Goal: Navigation & Orientation: Find specific page/section

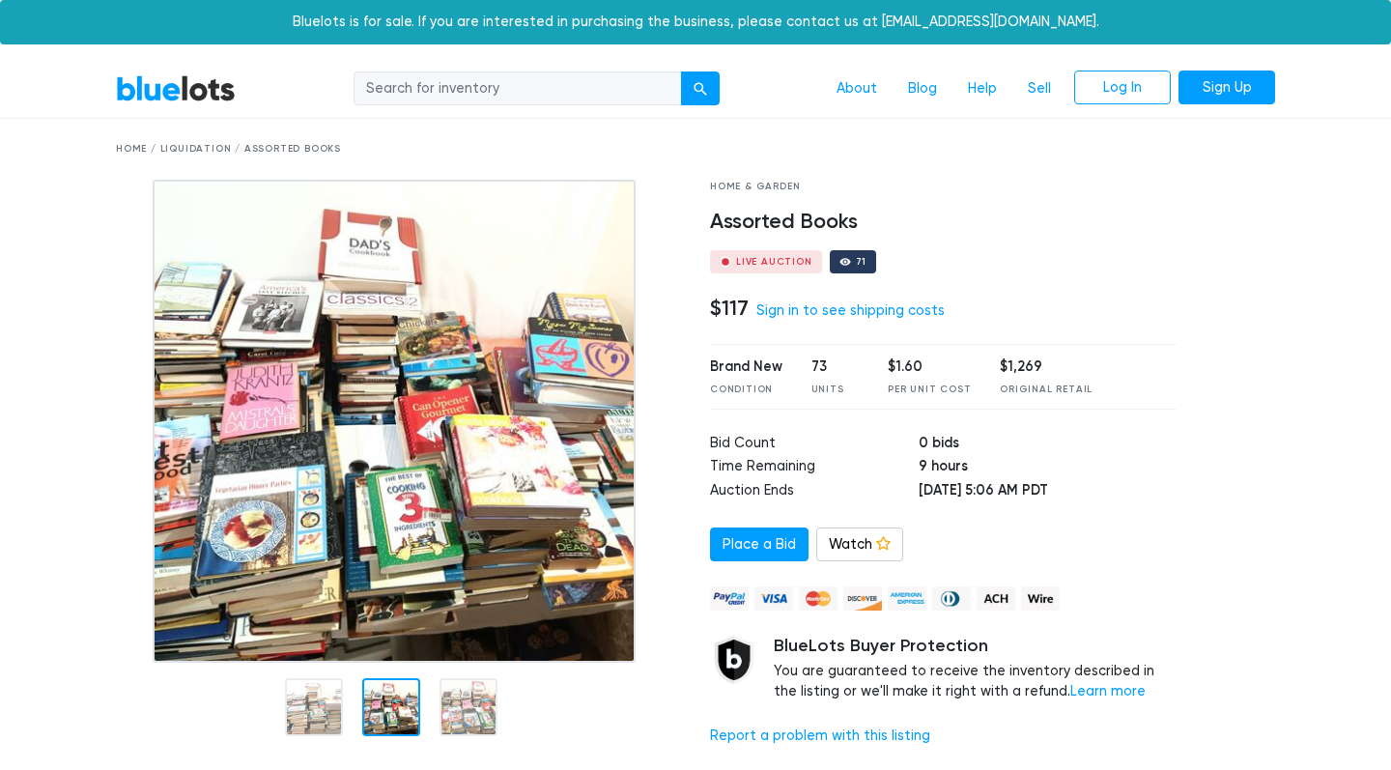
click at [186, 152] on div "Home / Liquidation / Assorted Books" at bounding box center [695, 149] width 1159 height 14
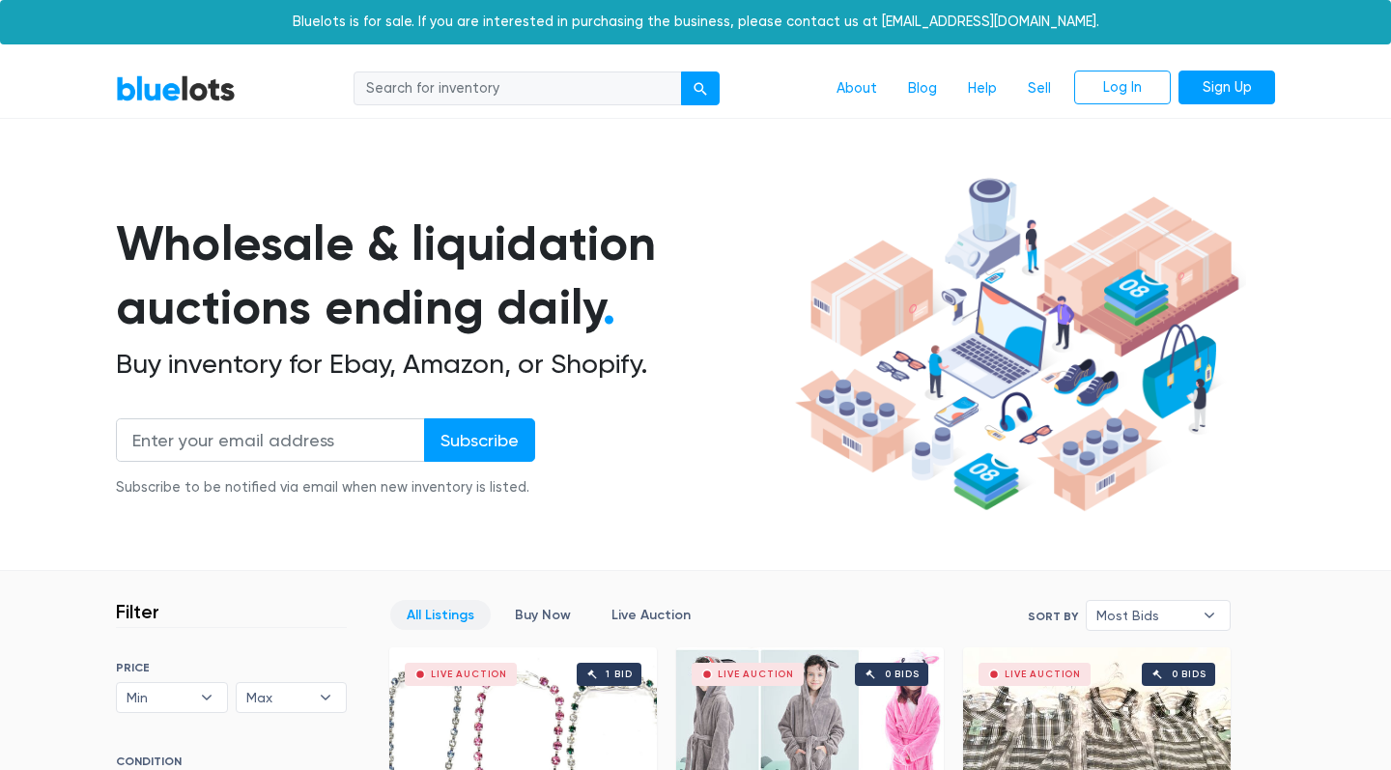
scroll to position [1892, 0]
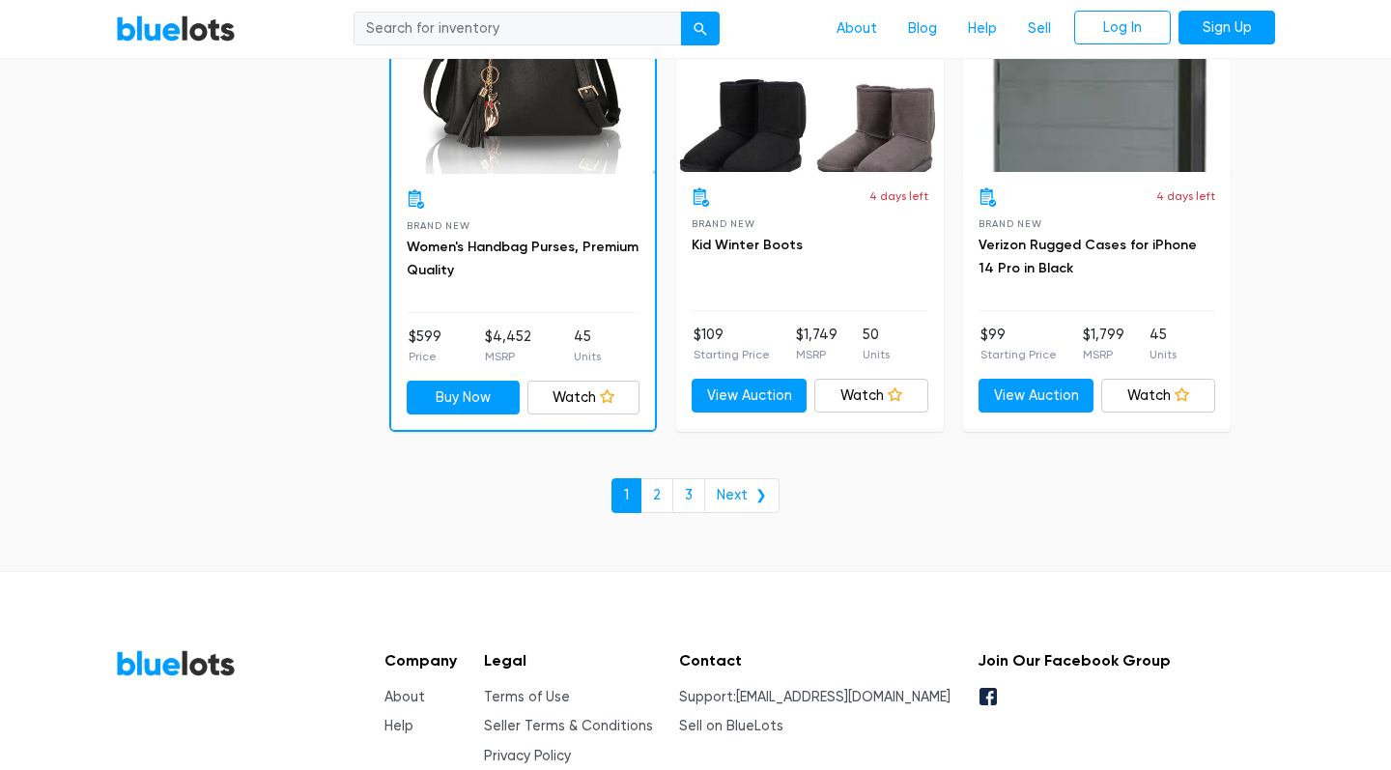
scroll to position [8354, 0]
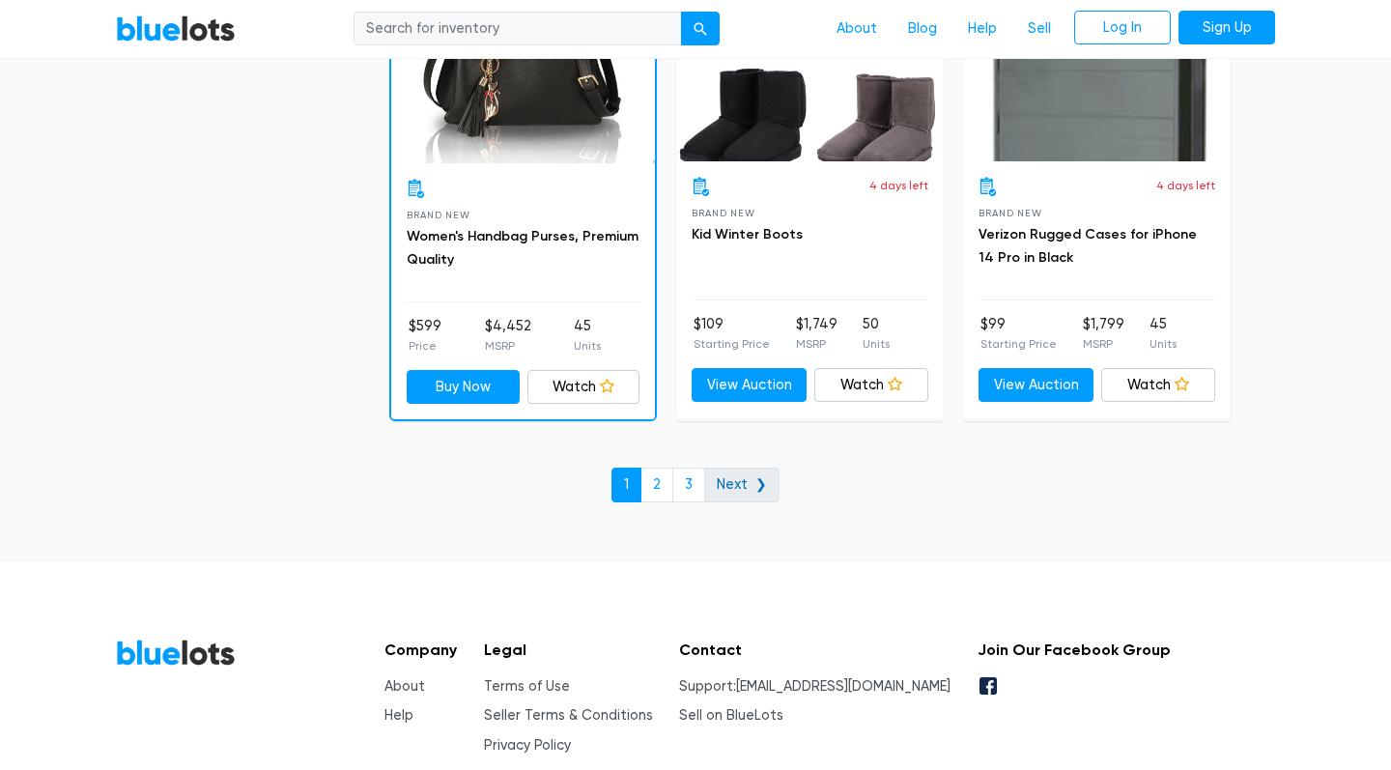
click at [738, 467] on link "Next ❯" at bounding box center [741, 484] width 75 height 35
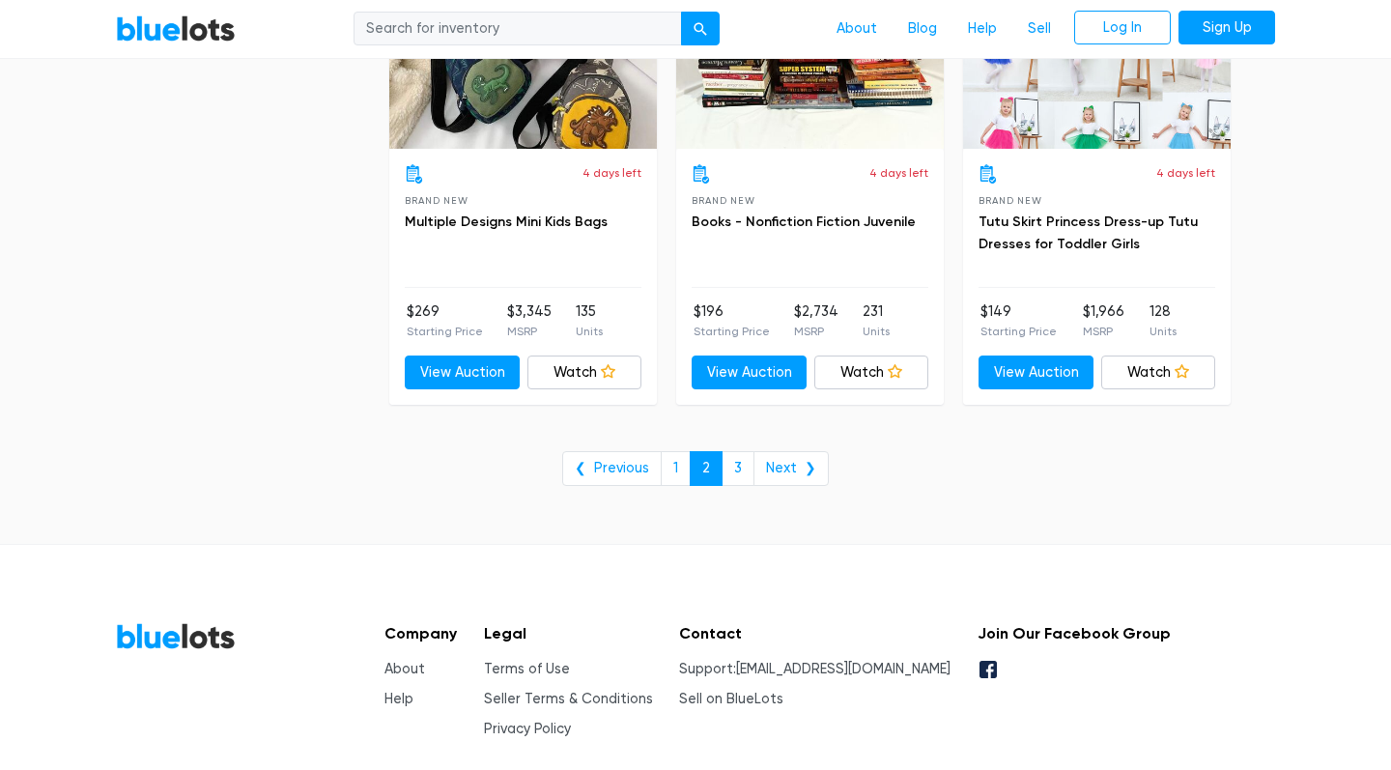
scroll to position [7936, 0]
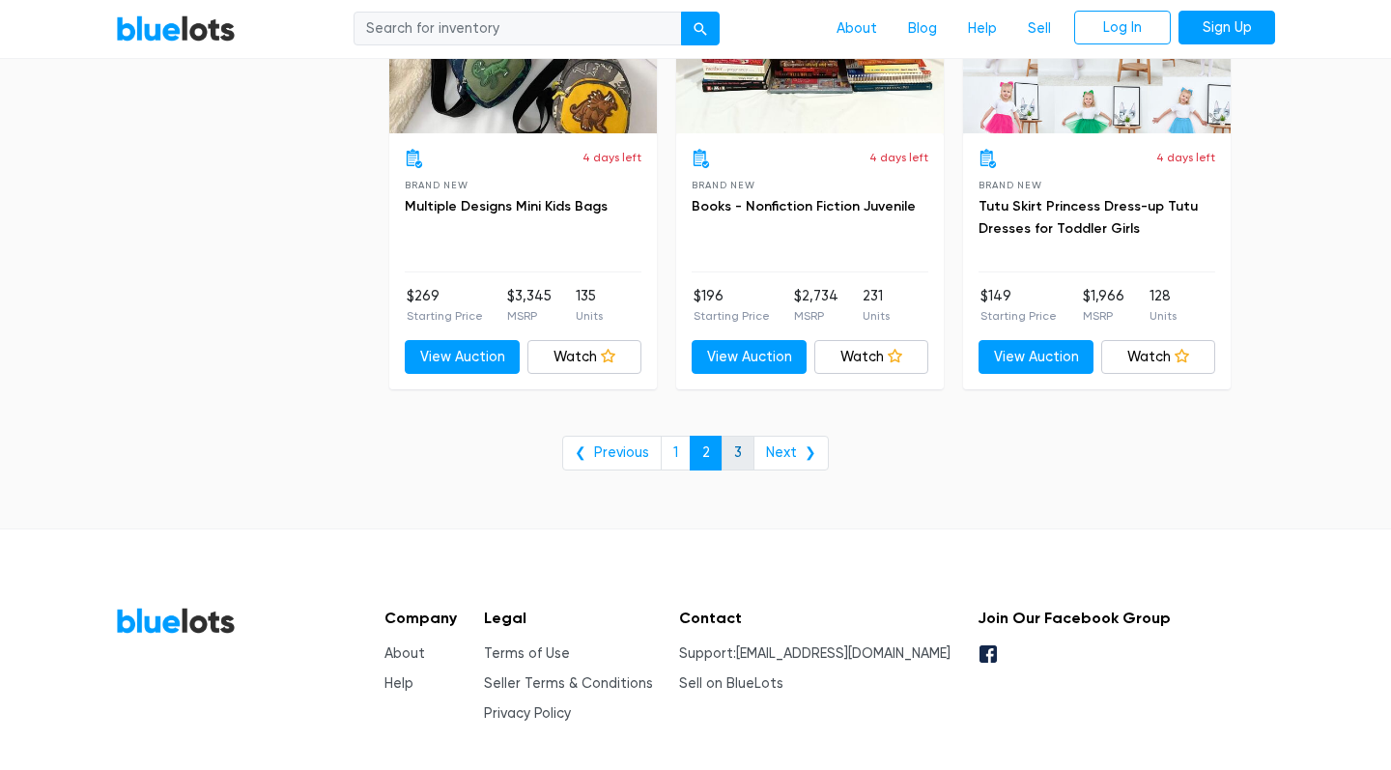
click at [736, 436] on link "3" at bounding box center [738, 453] width 33 height 35
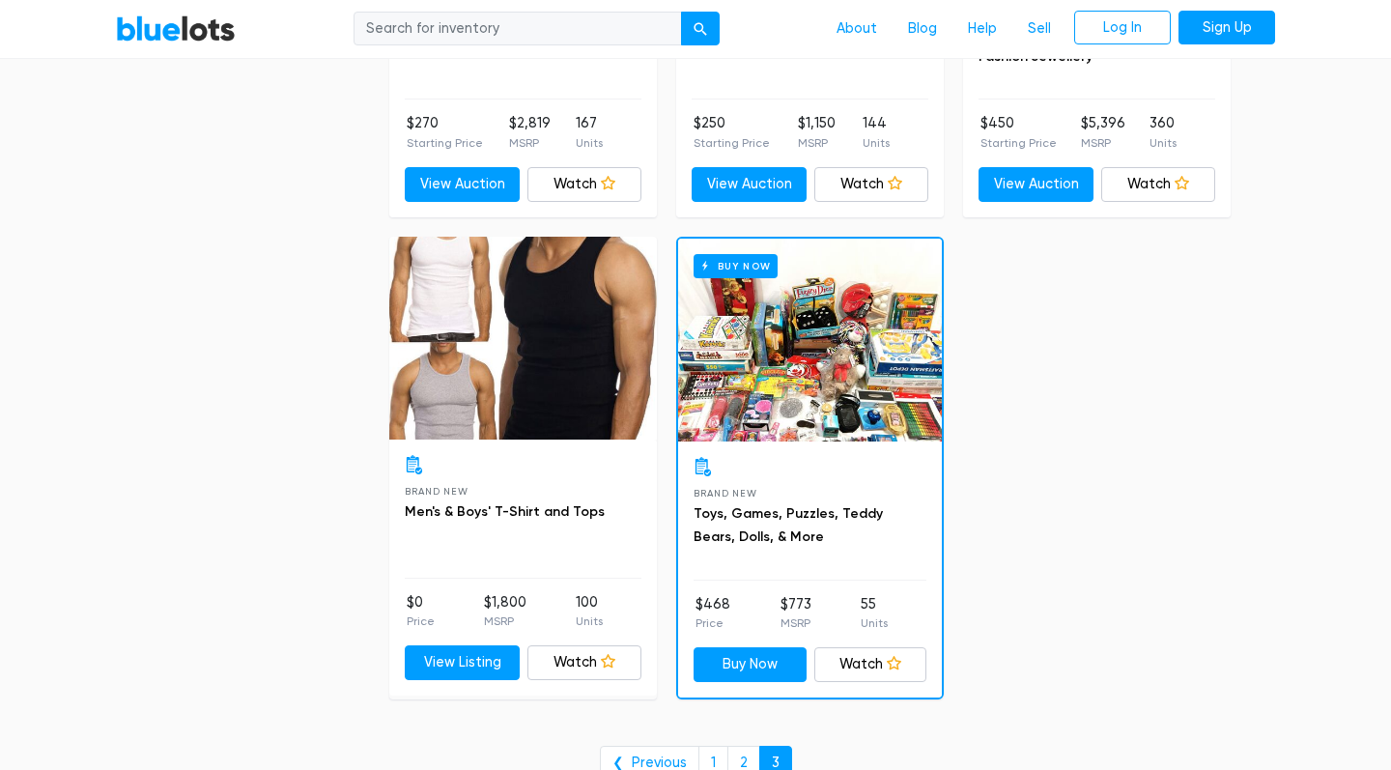
scroll to position [4296, 0]
